Goal: Task Accomplishment & Management: Manage account settings

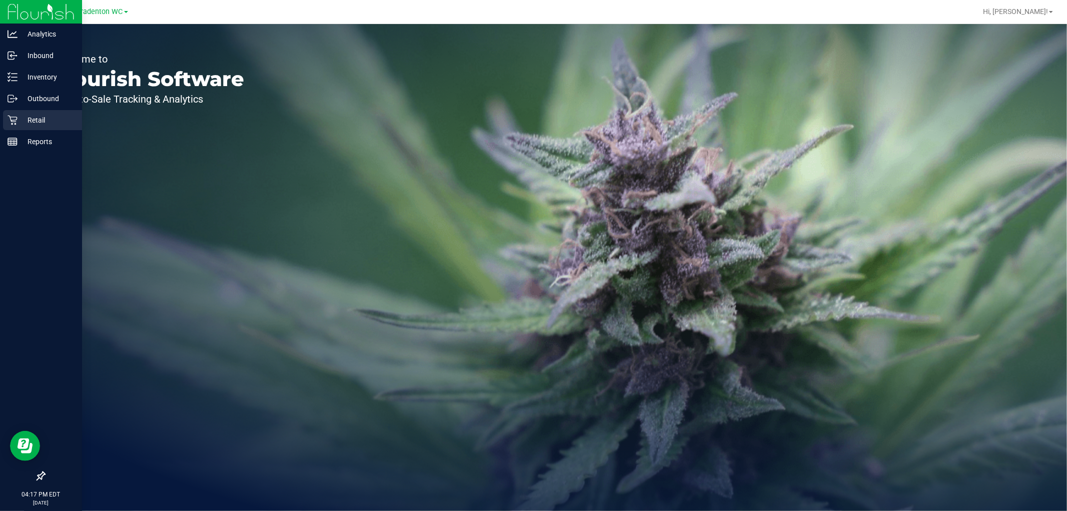
click at [32, 120] on p "Retail" at bounding box center [48, 120] width 60 height 12
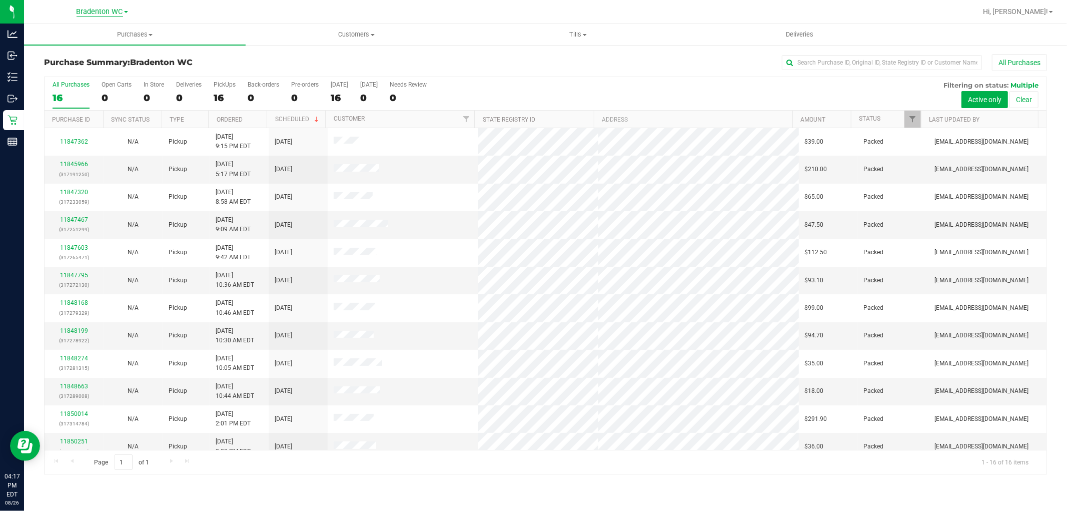
click at [115, 13] on span "Bradenton WC" at bounding box center [100, 12] width 47 height 9
click at [76, 83] on link "Tampa WC" at bounding box center [102, 89] width 146 height 14
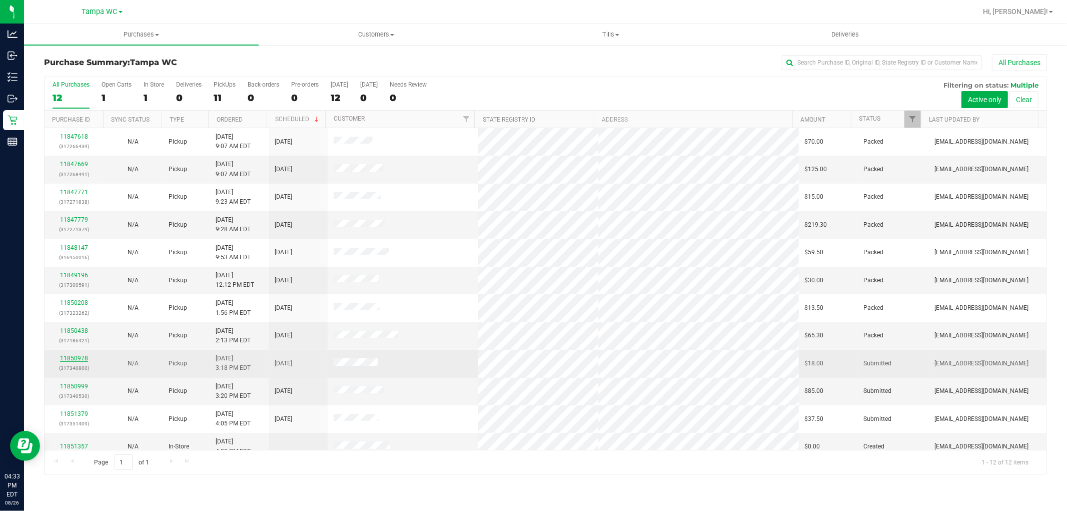
click at [82, 357] on link "11850978" at bounding box center [74, 358] width 28 height 7
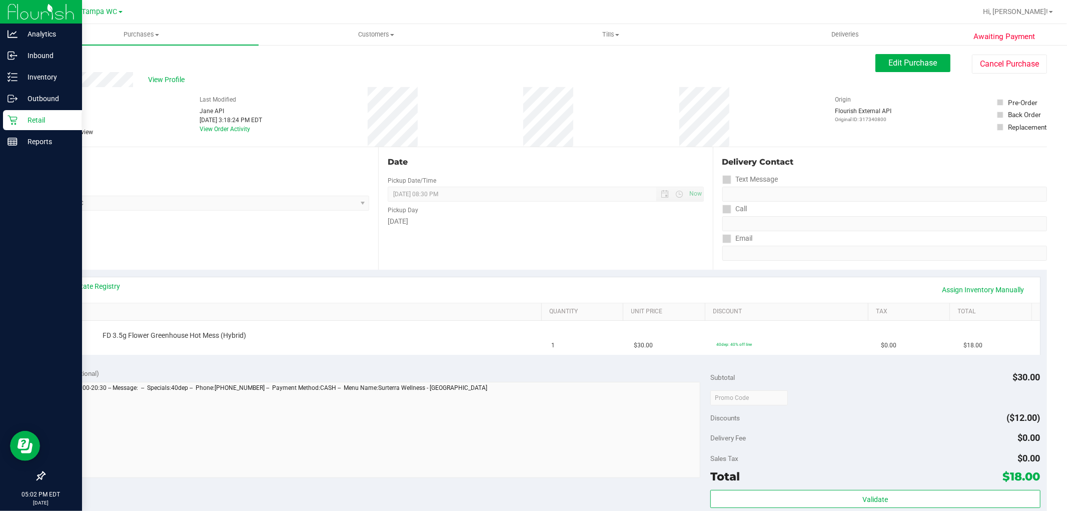
click at [29, 119] on p "Retail" at bounding box center [48, 120] width 60 height 12
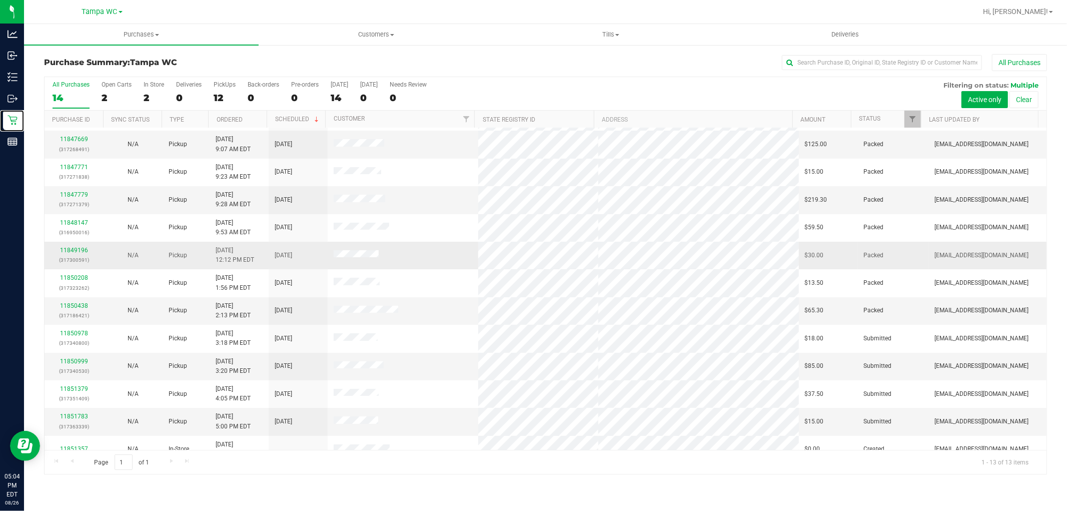
scroll to position [38, 0]
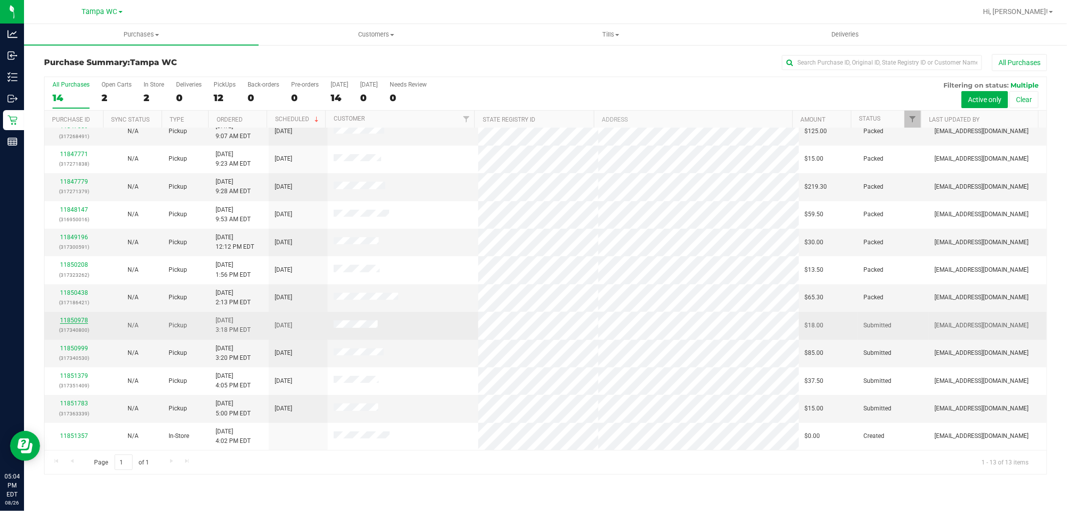
click at [81, 322] on link "11850978" at bounding box center [74, 320] width 28 height 7
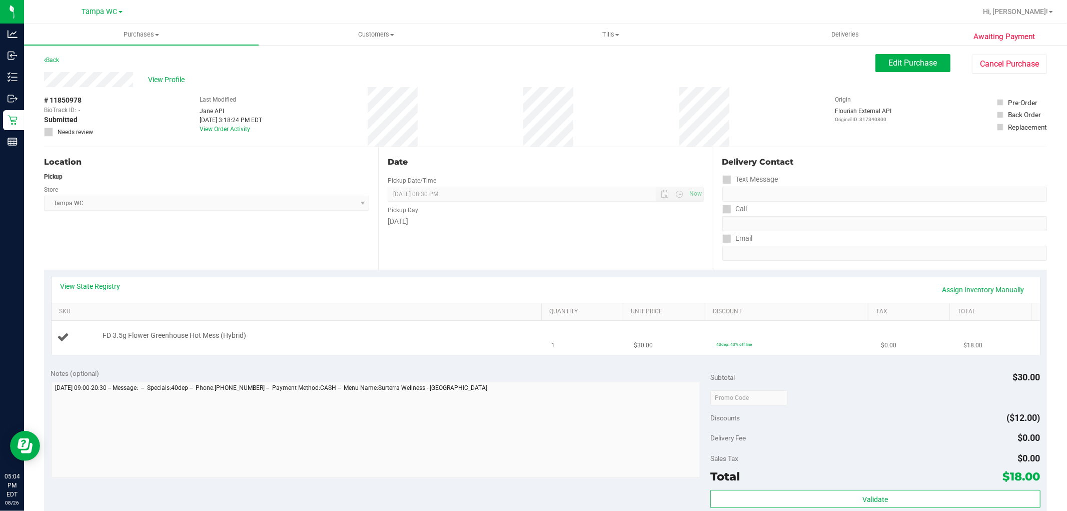
click at [274, 339] on div "FD 3.5g Flower Greenhouse Hot Mess (Hybrid)" at bounding box center [317, 336] width 439 height 10
click at [273, 338] on div "FD 3.5g Flower Greenhouse Hot Mess (Hybrid)" at bounding box center [317, 336] width 439 height 10
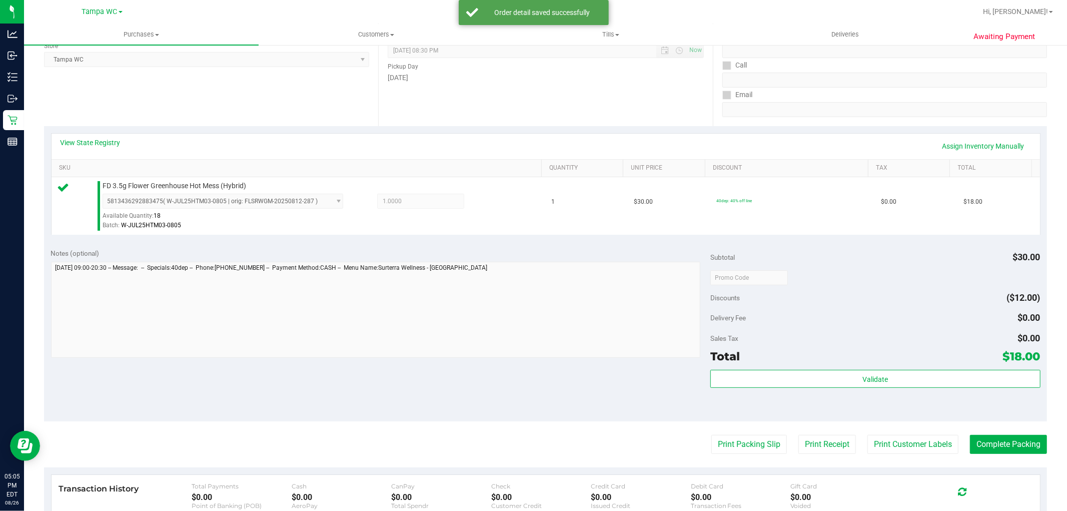
scroll to position [308, 0]
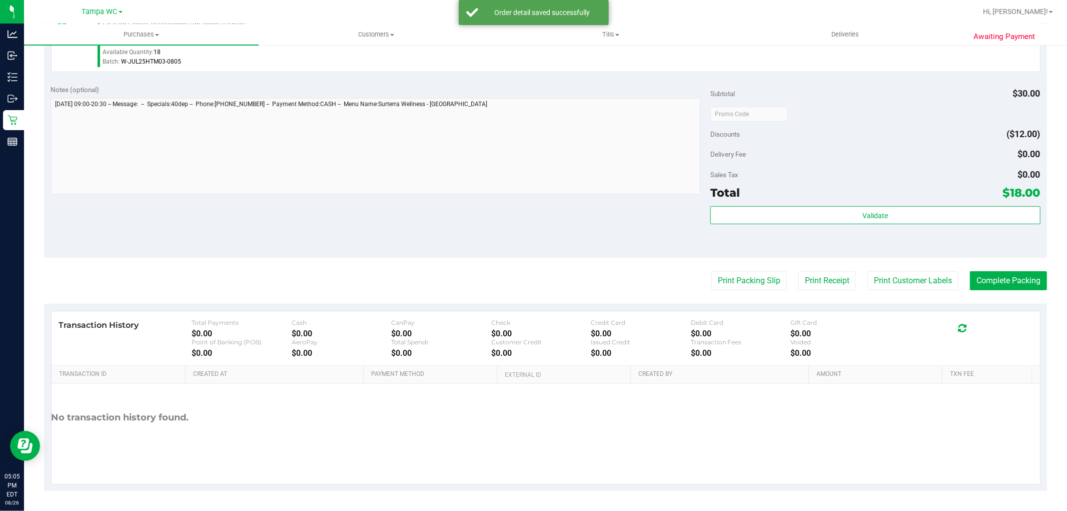
click at [754, 248] on div "Validate" at bounding box center [875, 228] width 330 height 45
click at [729, 288] on button "Print Packing Slip" at bounding box center [749, 280] width 76 height 19
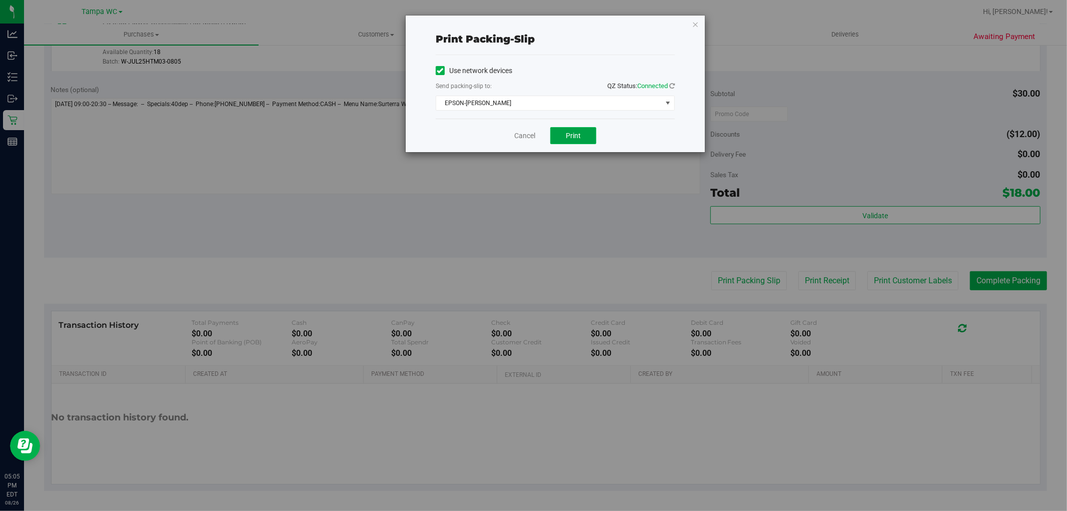
click at [570, 137] on span "Print" at bounding box center [573, 136] width 15 height 8
click at [519, 137] on link "Cancel" at bounding box center [524, 136] width 21 height 11
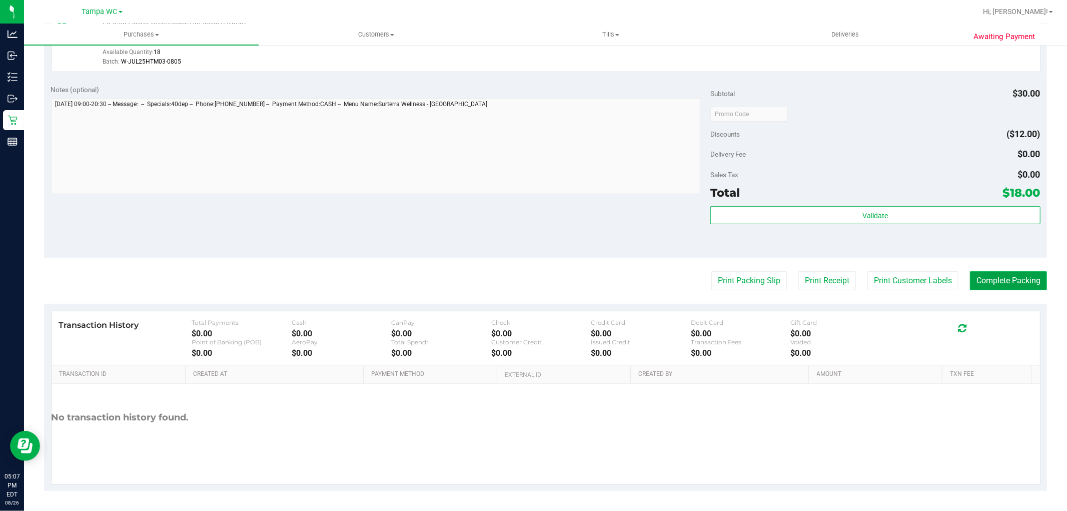
click at [980, 273] on button "Complete Packing" at bounding box center [1008, 280] width 77 height 19
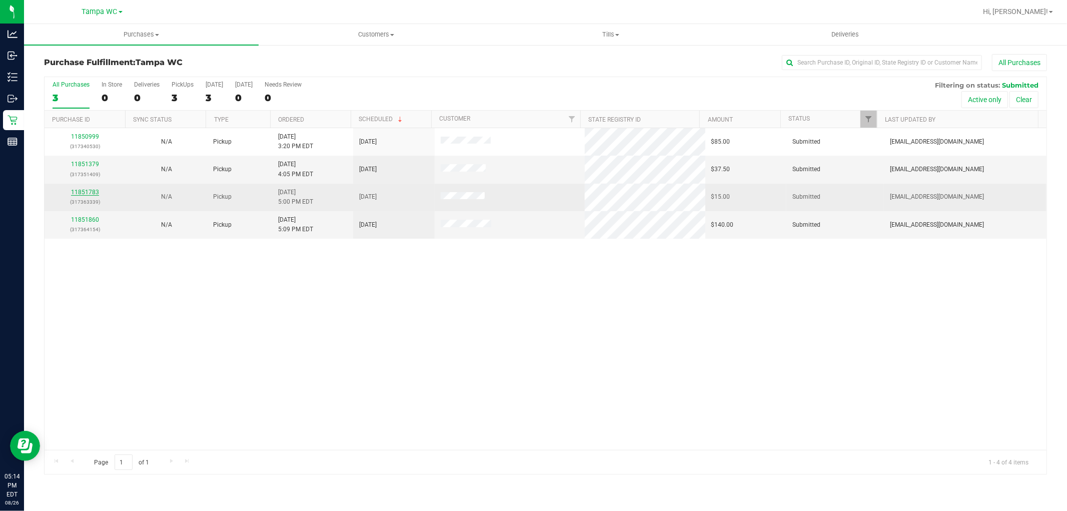
click at [79, 193] on link "11851783" at bounding box center [85, 192] width 28 height 7
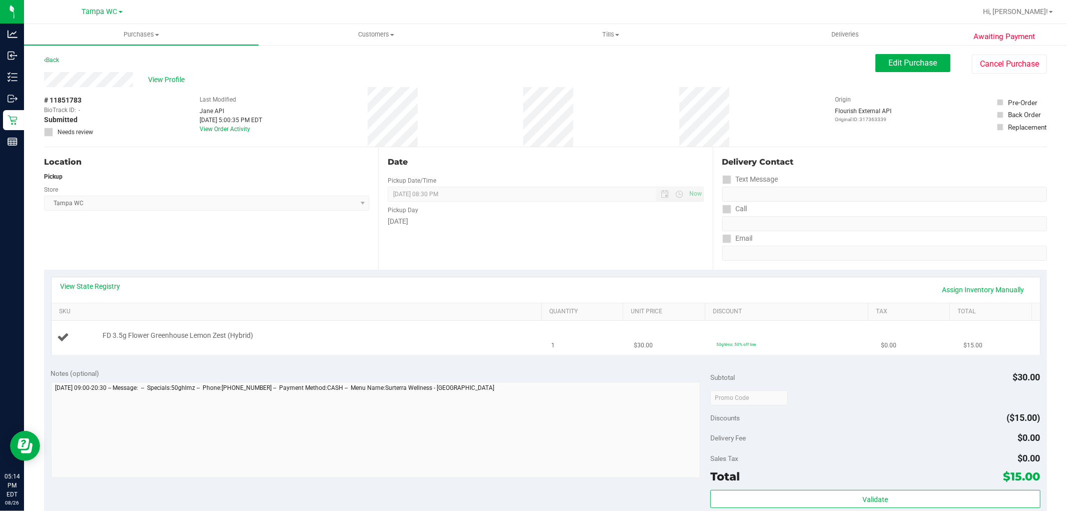
click at [342, 328] on td "FD 3.5g Flower Greenhouse Lemon Zest (Hybrid)" at bounding box center [299, 338] width 494 height 34
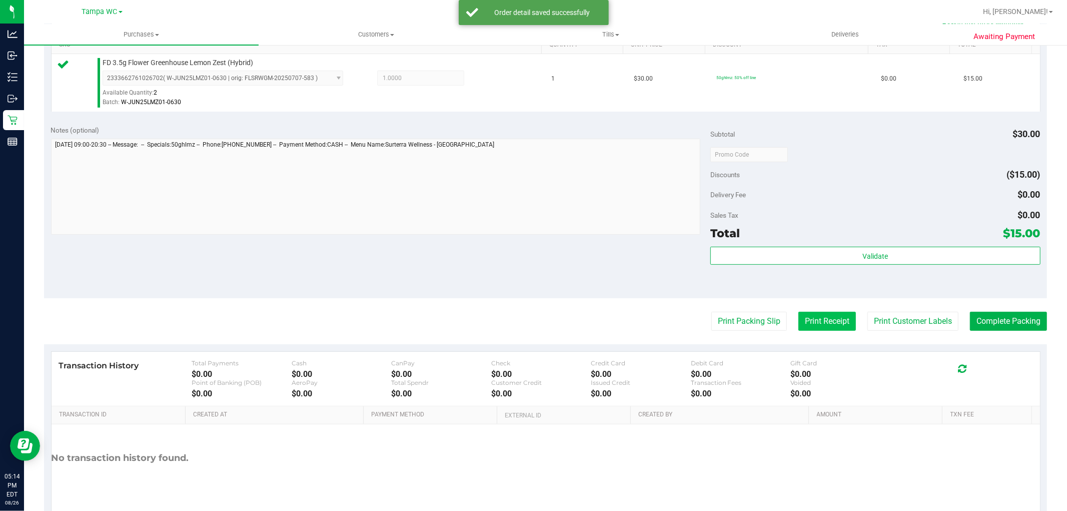
scroll to position [278, 0]
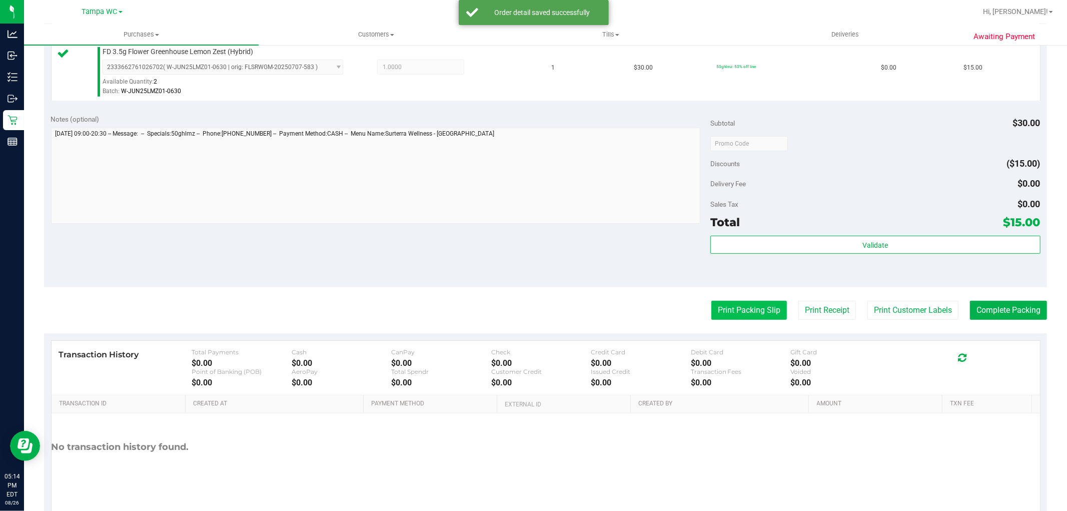
click at [720, 303] on button "Print Packing Slip" at bounding box center [749, 310] width 76 height 19
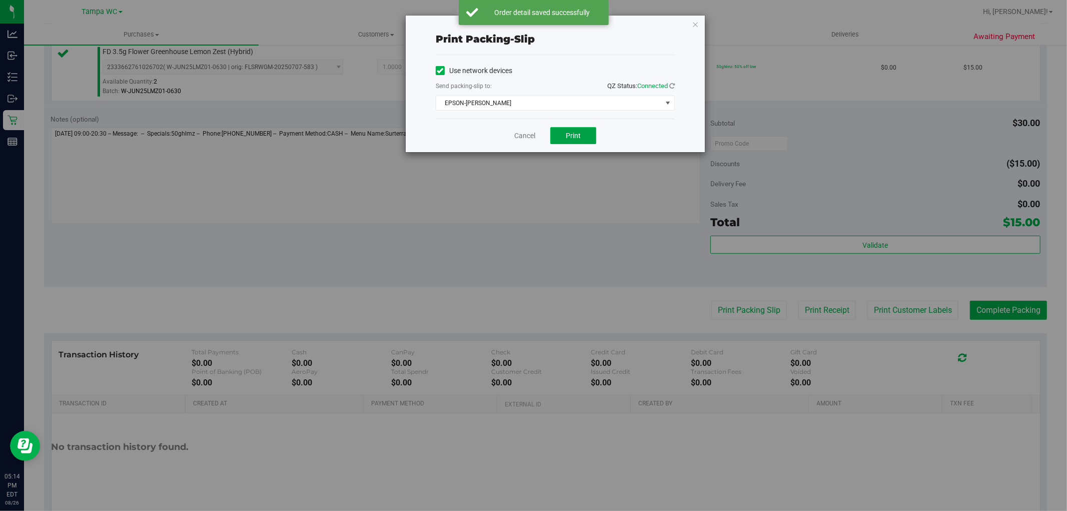
click at [578, 137] on span "Print" at bounding box center [573, 136] width 15 height 8
click at [526, 132] on link "Cancel" at bounding box center [524, 136] width 21 height 11
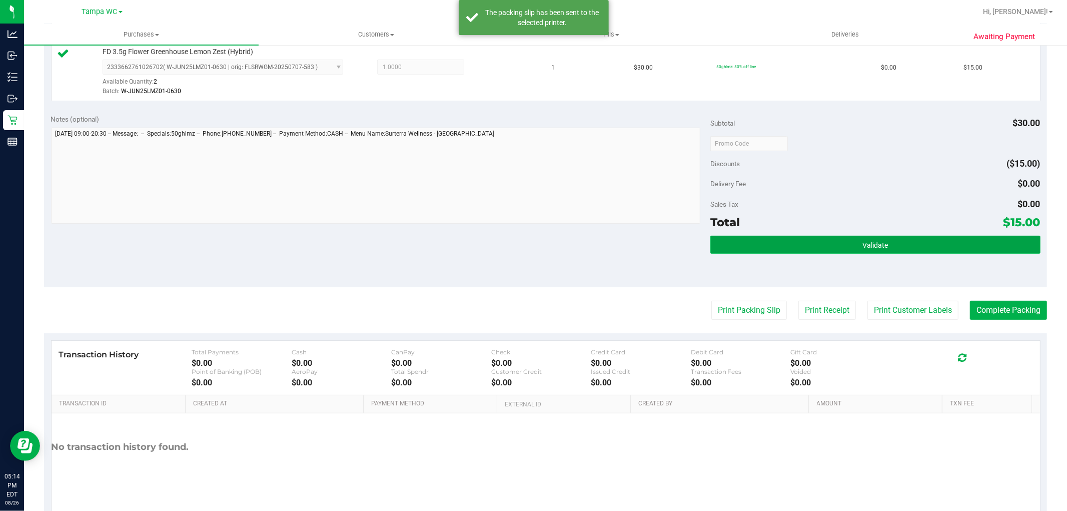
click at [840, 248] on button "Validate" at bounding box center [875, 245] width 330 height 18
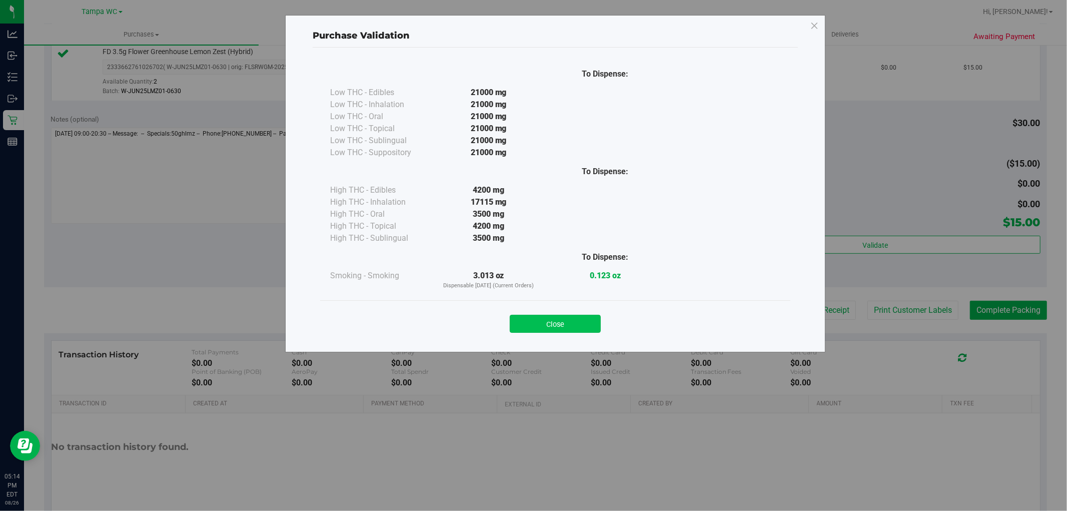
click at [587, 322] on button "Close" at bounding box center [555, 324] width 91 height 18
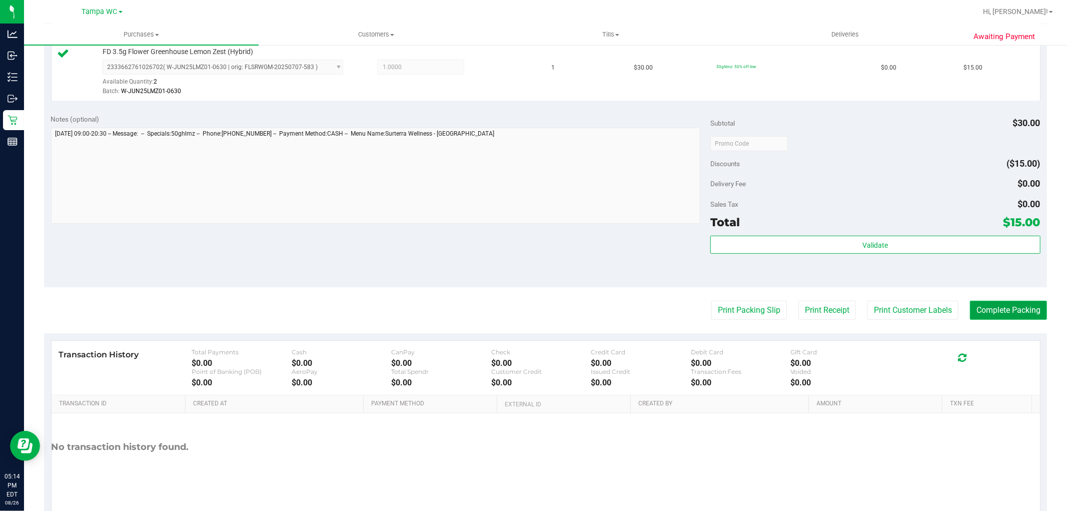
click at [978, 306] on button "Complete Packing" at bounding box center [1008, 310] width 77 height 19
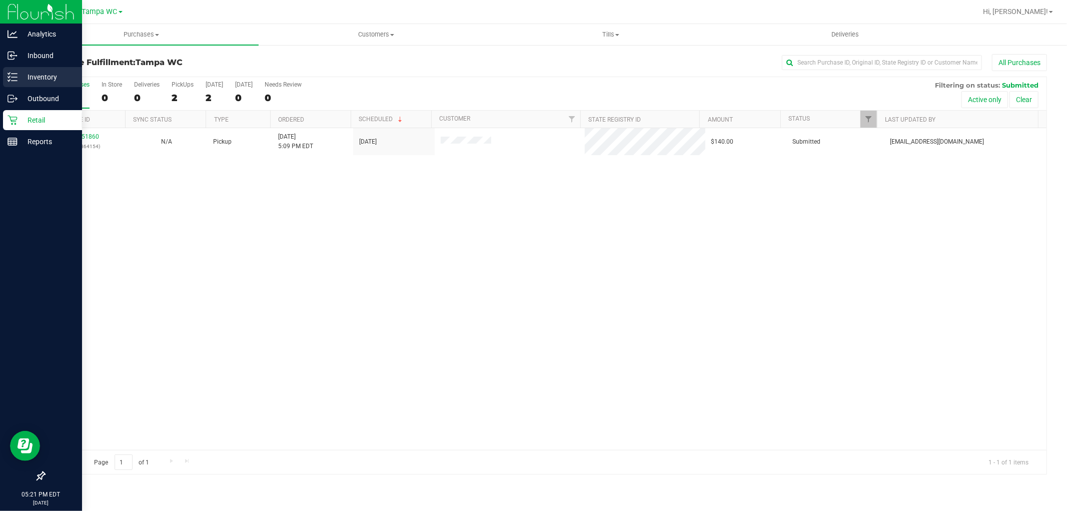
click at [15, 75] on icon at bounding box center [13, 77] width 10 height 10
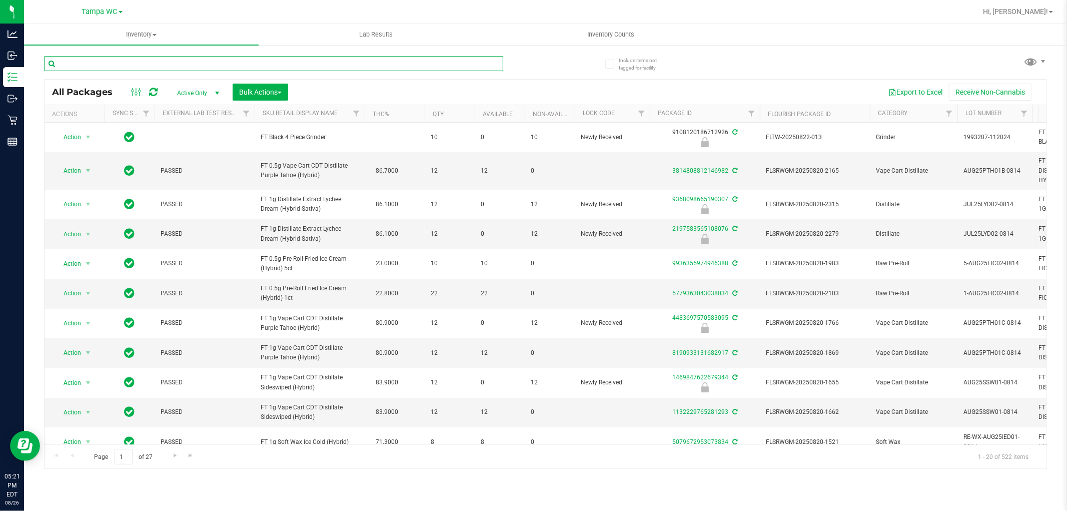
click at [168, 63] on input "text" at bounding box center [273, 63] width 459 height 15
type input "sri"
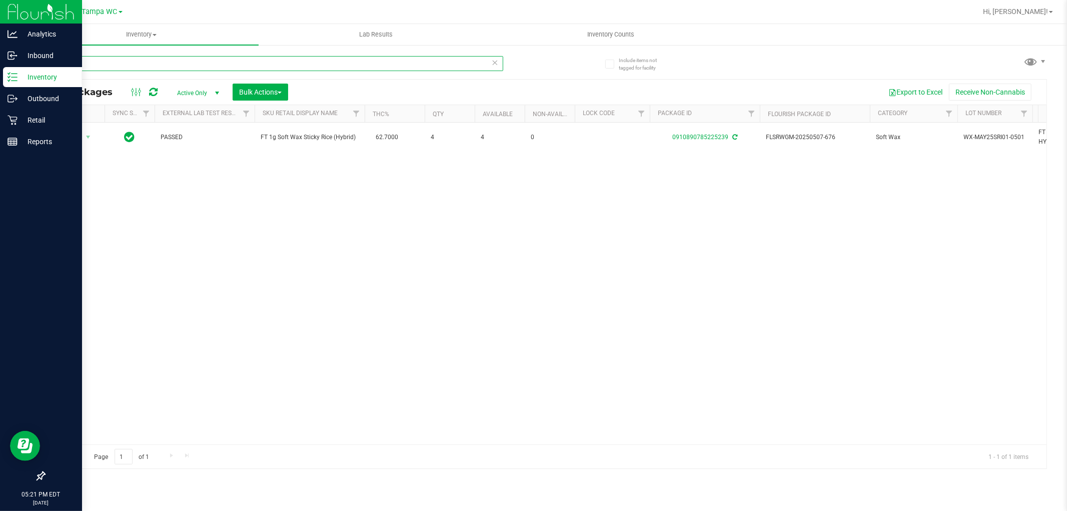
drag, startPoint x: 126, startPoint y: 69, endPoint x: 0, endPoint y: 68, distance: 126.0
click at [0, 68] on div "Analytics Inbound Inventory Outbound Retail Reports 05:21 PM EDT [DATE] 08/26 T…" at bounding box center [533, 255] width 1067 height 511
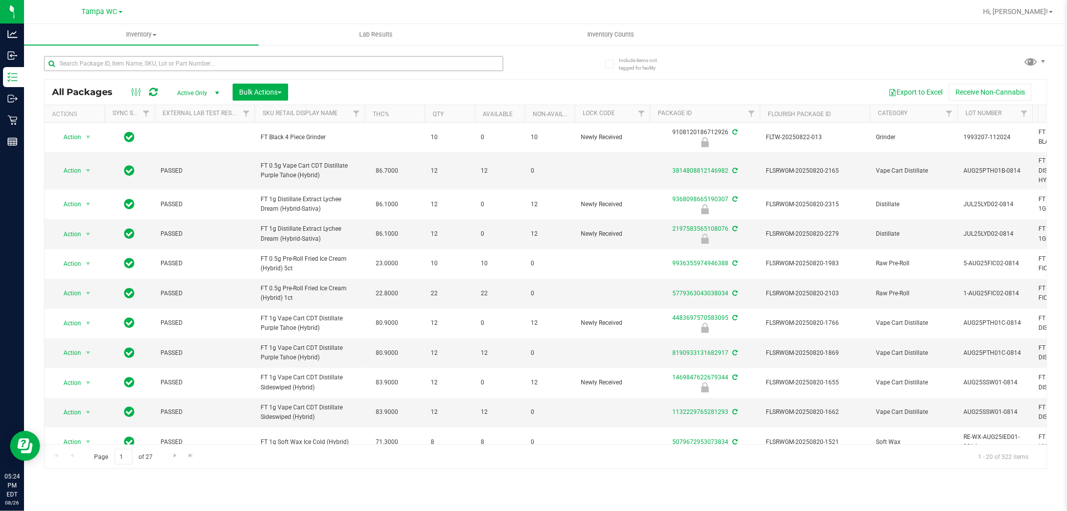
drag, startPoint x: 199, startPoint y: 72, endPoint x: 198, endPoint y: 62, distance: 9.5
click at [198, 68] on div at bounding box center [273, 67] width 459 height 23
click at [198, 62] on input "text" at bounding box center [273, 63] width 459 height 15
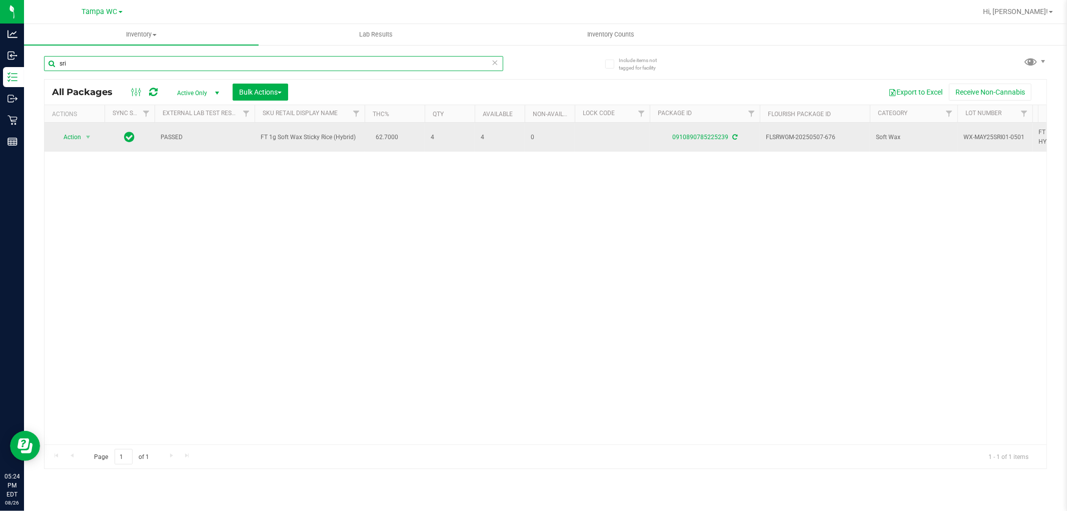
type input "sri"
click at [700, 133] on div "0910890785225239" at bounding box center [704, 138] width 113 height 10
click at [699, 139] on link "0910890785225239" at bounding box center [700, 137] width 56 height 7
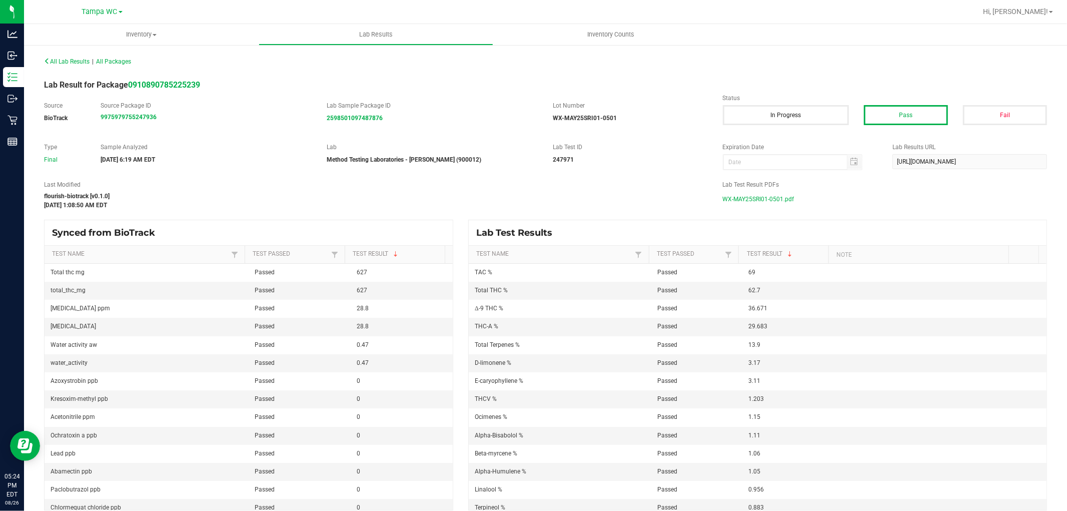
click at [786, 194] on span "WX-MAY25SRI01-0501.pdf" at bounding box center [759, 199] width 72 height 15
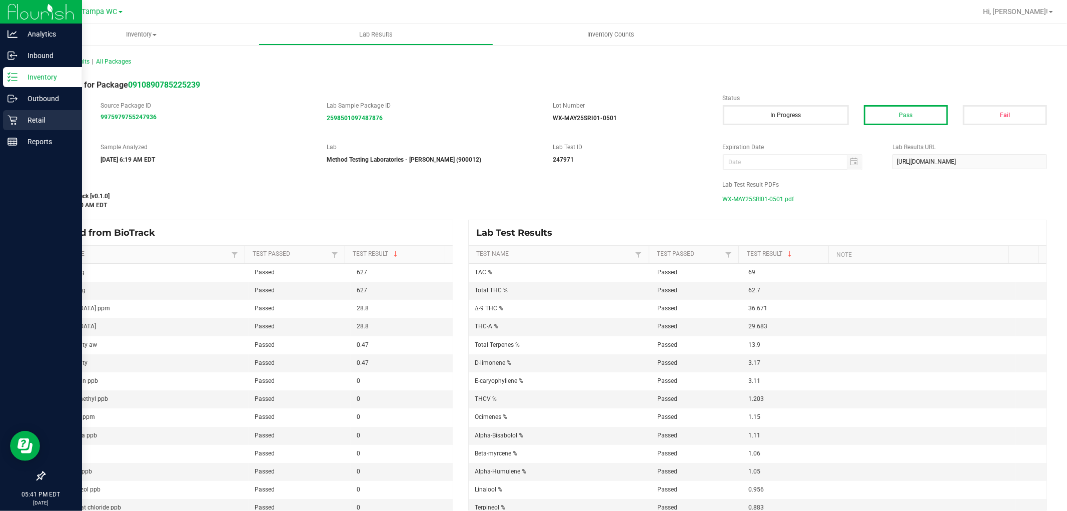
click at [19, 126] on p "Retail" at bounding box center [48, 120] width 60 height 12
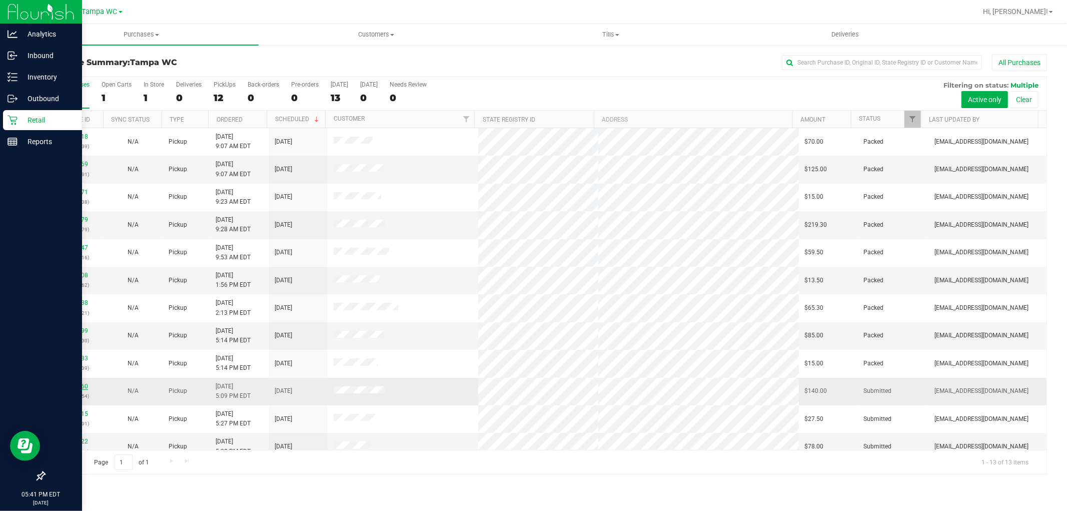
click at [74, 385] on link "11851860" at bounding box center [74, 386] width 28 height 7
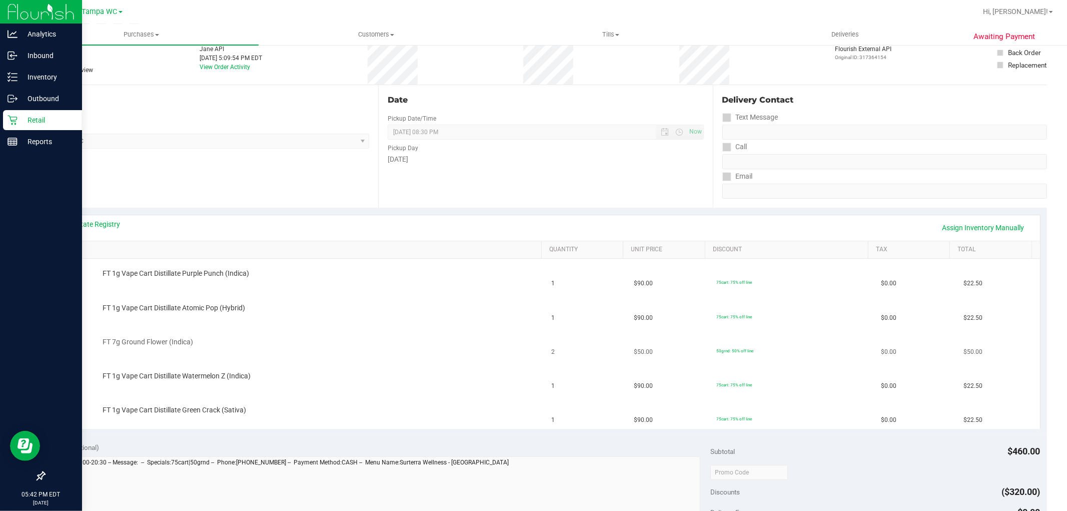
scroll to position [167, 0]
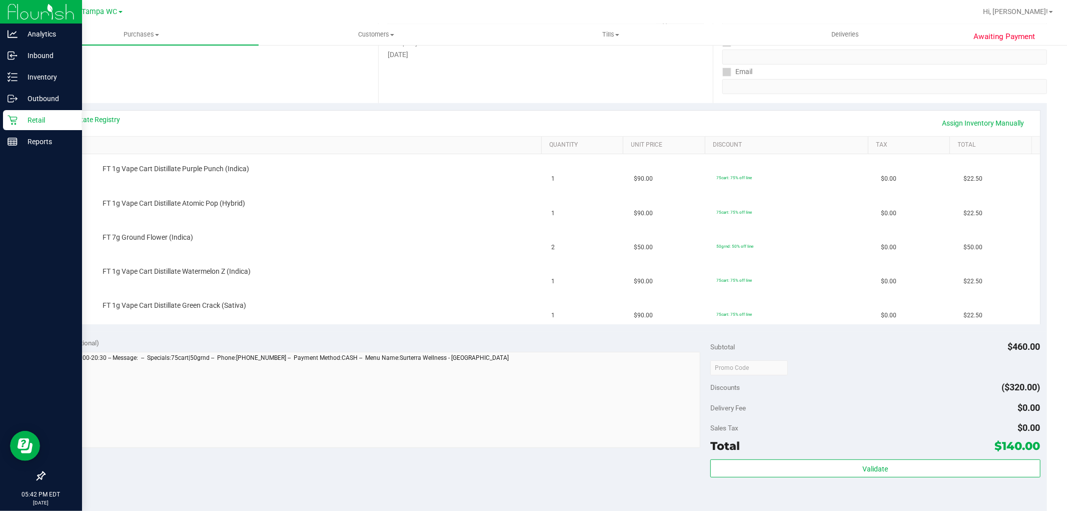
click at [128, 142] on link "SKU" at bounding box center [298, 145] width 479 height 8
drag, startPoint x: 294, startPoint y: 263, endPoint x: 292, endPoint y: 256, distance: 7.2
click at [293, 257] on td "FT 1g Vape Cart Distillate Purple Punch (Indica)" at bounding box center [299, 274] width 494 height 34
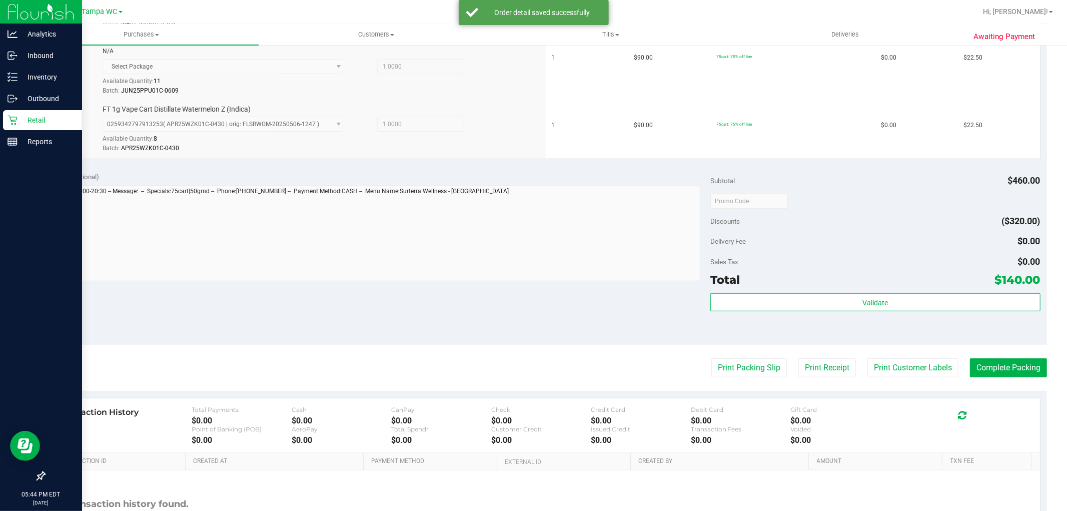
scroll to position [549, 0]
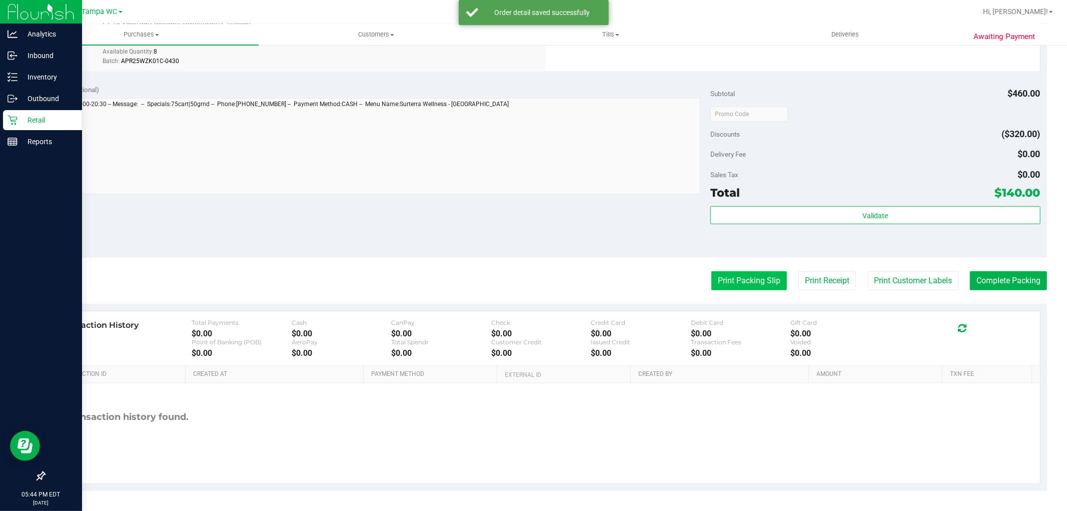
click at [711, 277] on button "Print Packing Slip" at bounding box center [749, 280] width 76 height 19
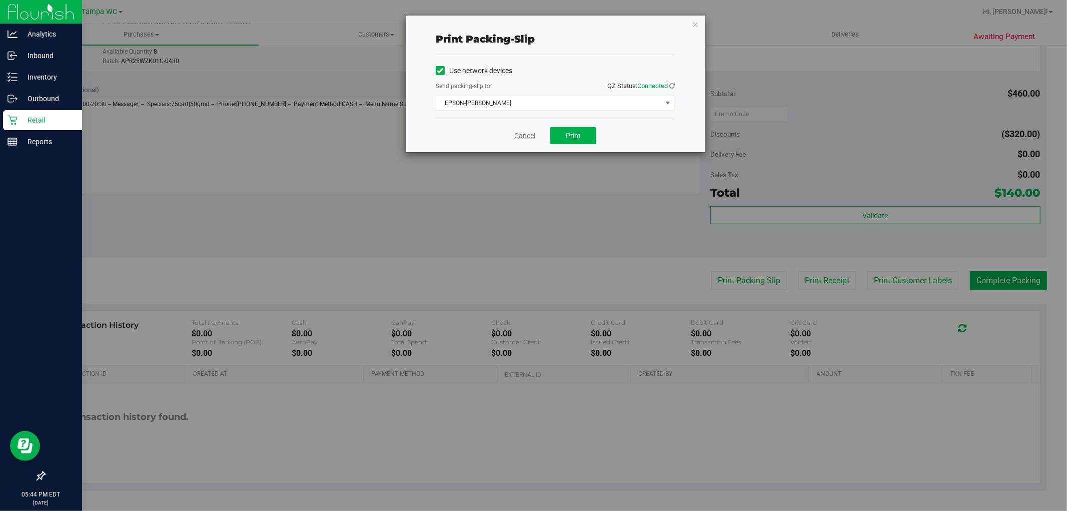
click at [535, 136] on link "Cancel" at bounding box center [524, 136] width 21 height 11
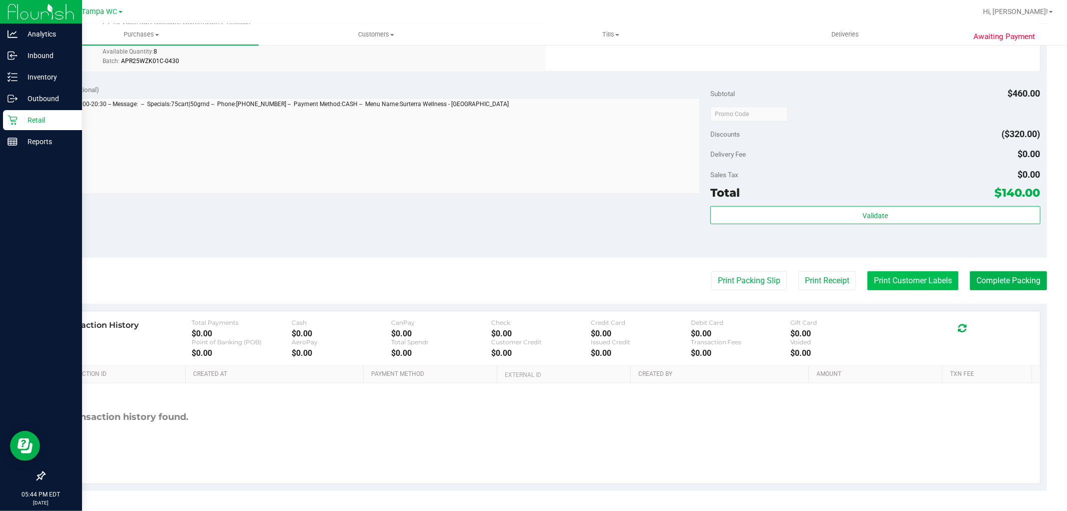
click at [896, 278] on button "Print Customer Labels" at bounding box center [912, 280] width 91 height 19
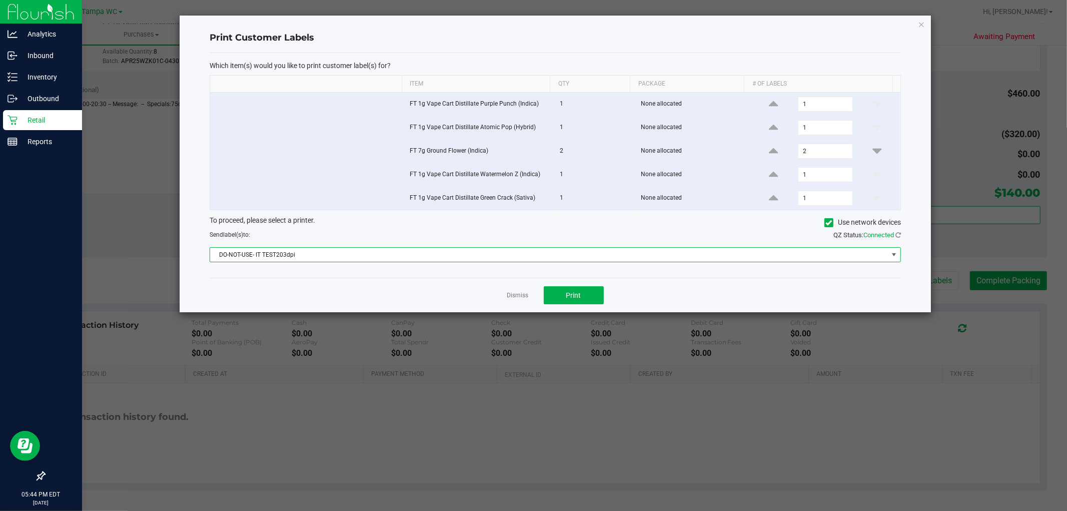
click at [564, 255] on span "DO-NOT-USE- IT TEST203dpi" at bounding box center [549, 255] width 678 height 14
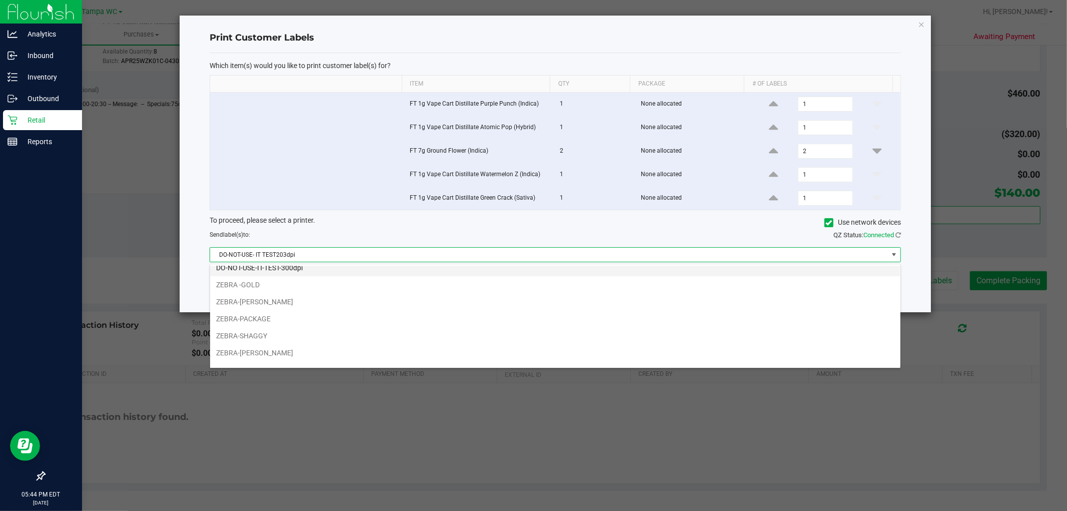
scroll to position [37, 0]
drag, startPoint x: 289, startPoint y: 288, endPoint x: 301, endPoint y: 285, distance: 12.7
click at [289, 287] on li "ZEBRA-[PERSON_NAME]" at bounding box center [555, 289] width 690 height 17
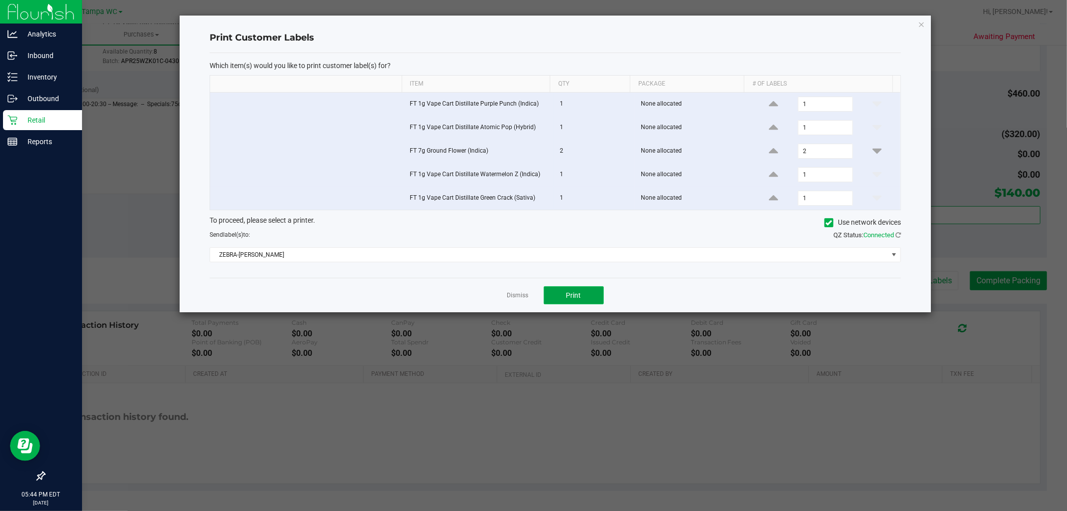
click at [576, 297] on span "Print" at bounding box center [573, 295] width 15 height 8
click at [518, 299] on link "Dismiss" at bounding box center [518, 295] width 22 height 9
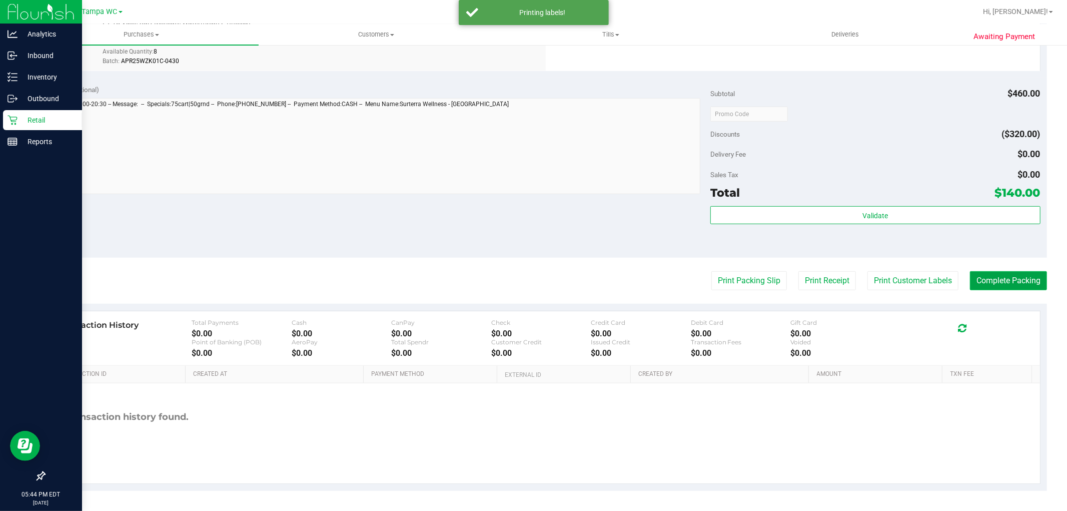
click at [1007, 281] on button "Complete Packing" at bounding box center [1008, 280] width 77 height 19
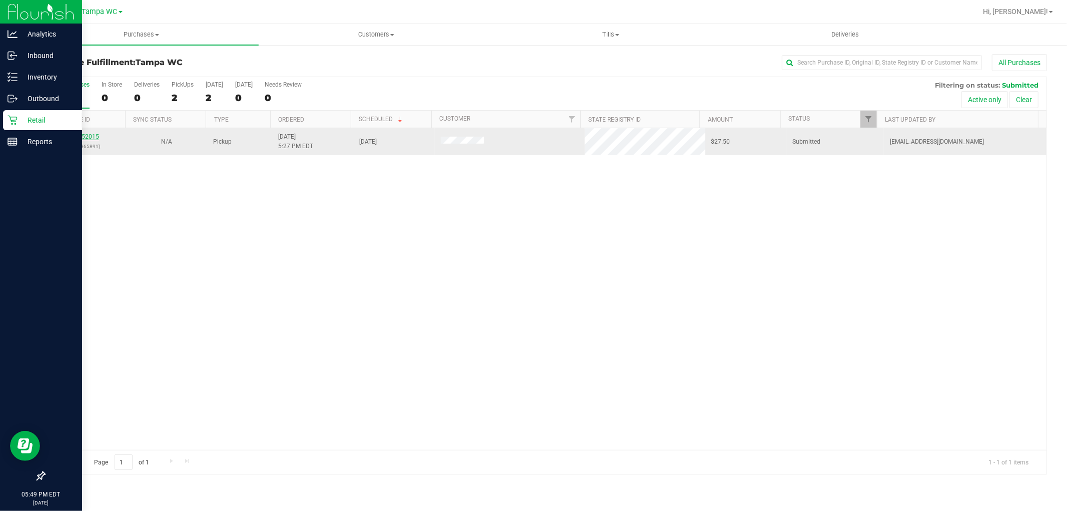
click at [82, 137] on link "11852015" at bounding box center [85, 136] width 28 height 7
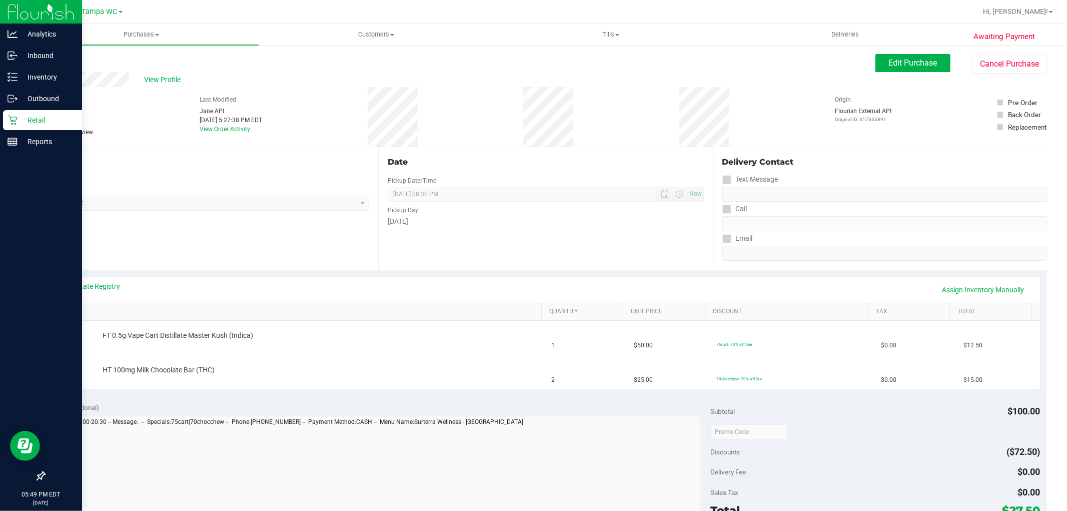
drag, startPoint x: 230, startPoint y: 252, endPoint x: 434, endPoint y: 249, distance: 204.0
click at [434, 249] on div "Date Pickup Date/Time [DATE] Now [DATE] 08:30 PM Now Pickup Day [DATE]" at bounding box center [545, 208] width 334 height 123
click at [50, 60] on link "Back" at bounding box center [51, 60] width 15 height 7
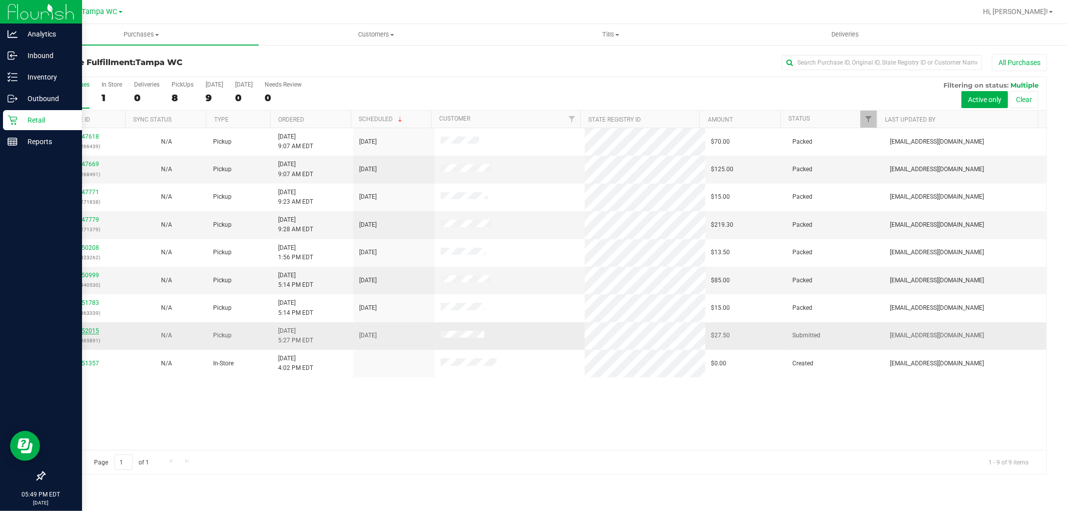
click at [88, 329] on link "11852015" at bounding box center [85, 330] width 28 height 7
